Goal: Task Accomplishment & Management: Use online tool/utility

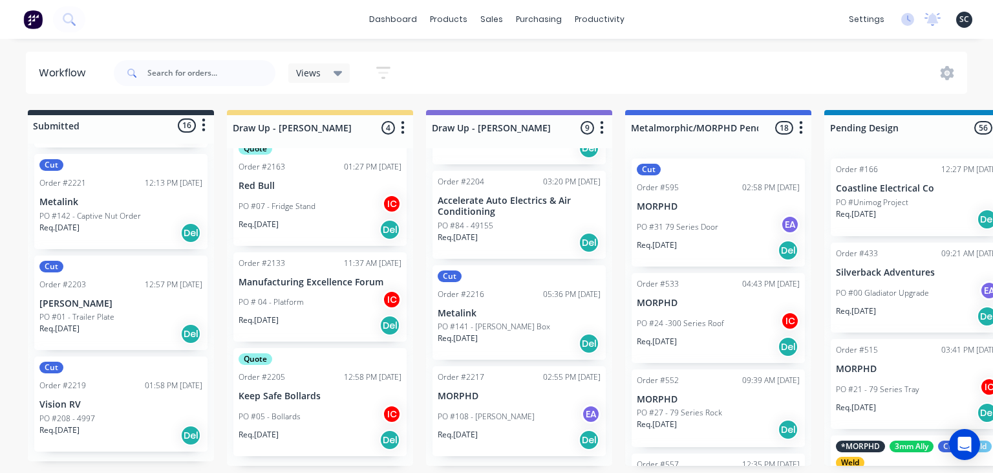
scroll to position [164, 0]
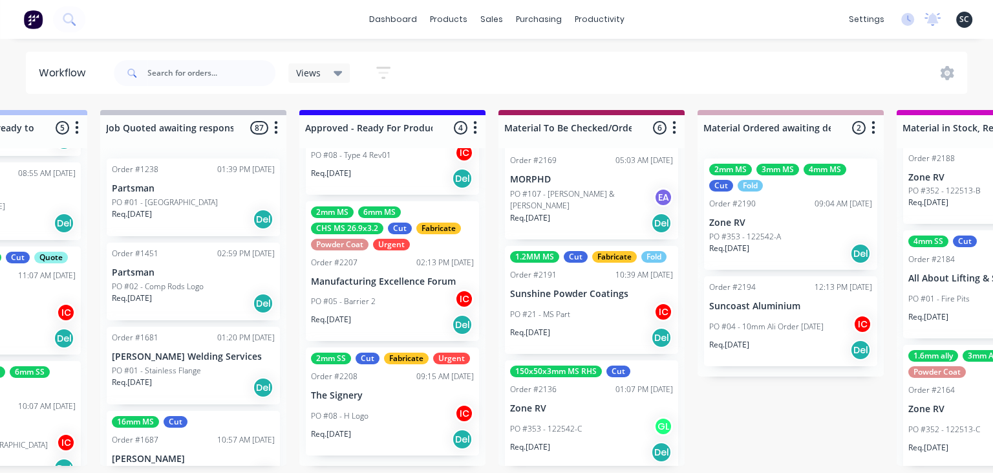
scroll to position [414, 0]
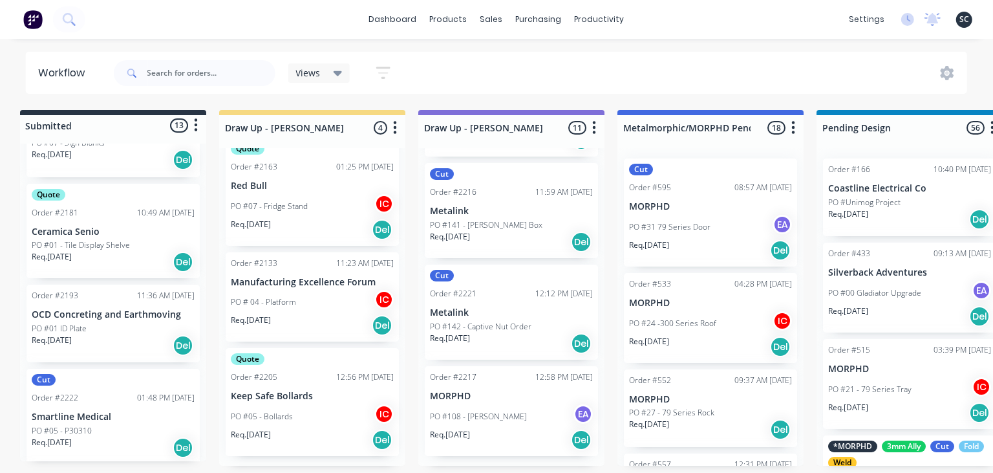
scroll to position [0, 0]
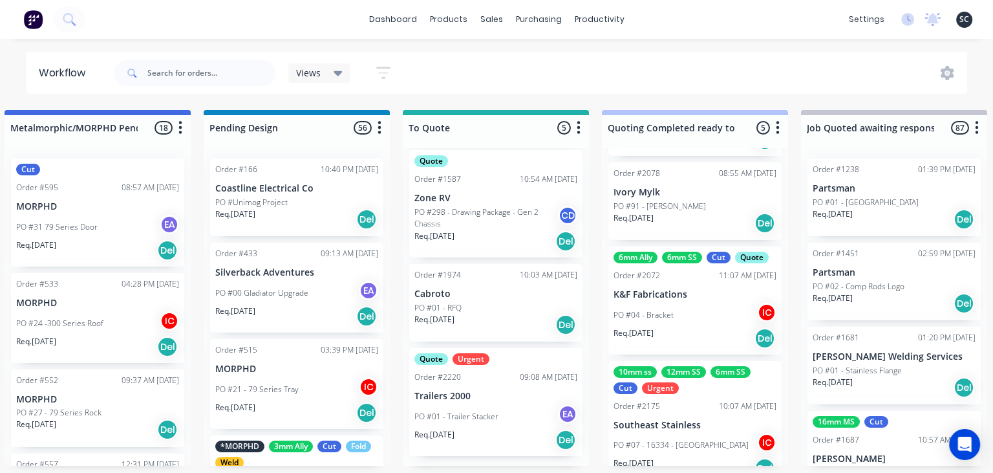
scroll to position [0, 626]
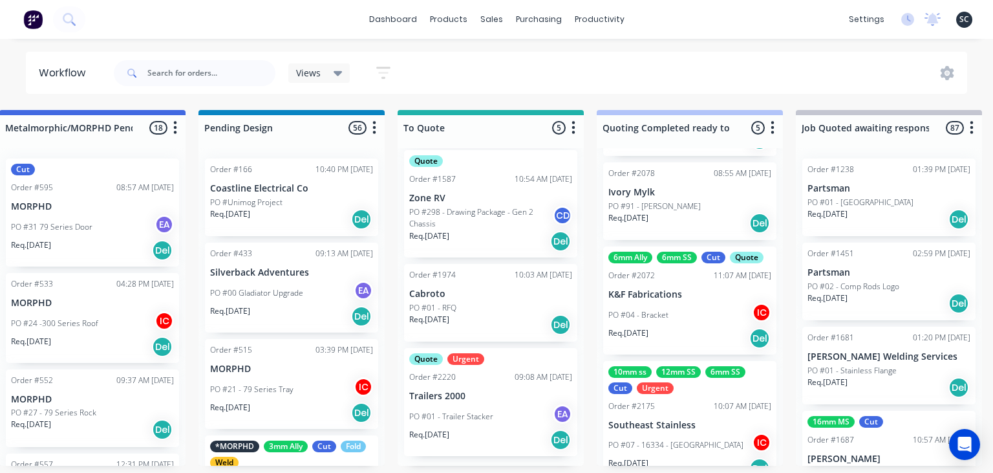
click at [462, 411] on p "PO #01 - Trailer Stacker" at bounding box center [451, 416] width 84 height 12
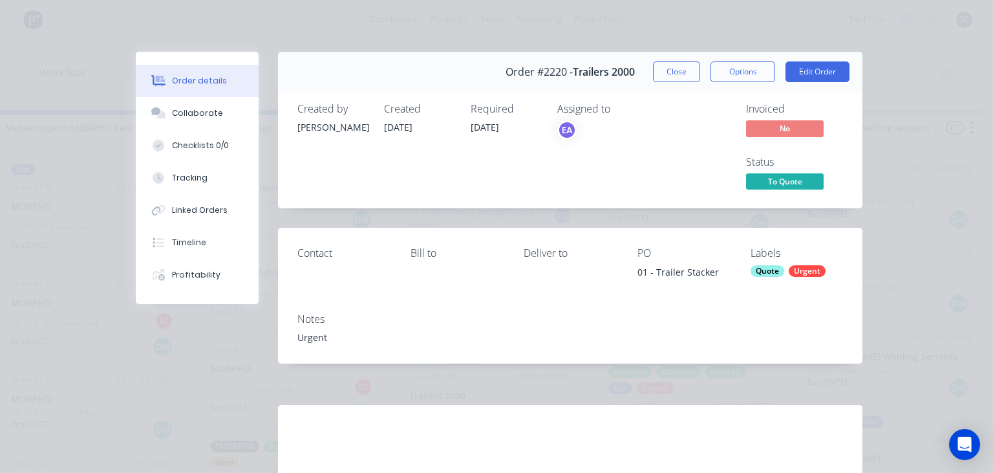
drag, startPoint x: 634, startPoint y: 272, endPoint x: 717, endPoint y: 271, distance: 83.4
click at [717, 271] on div "Contact Bill to Deliver to PO 01 - Trailer Stacker Labels Quote Urgent" at bounding box center [570, 265] width 584 height 74
copy div "01 - Trailer Stacker"
